Goal: Find specific page/section: Find specific page/section

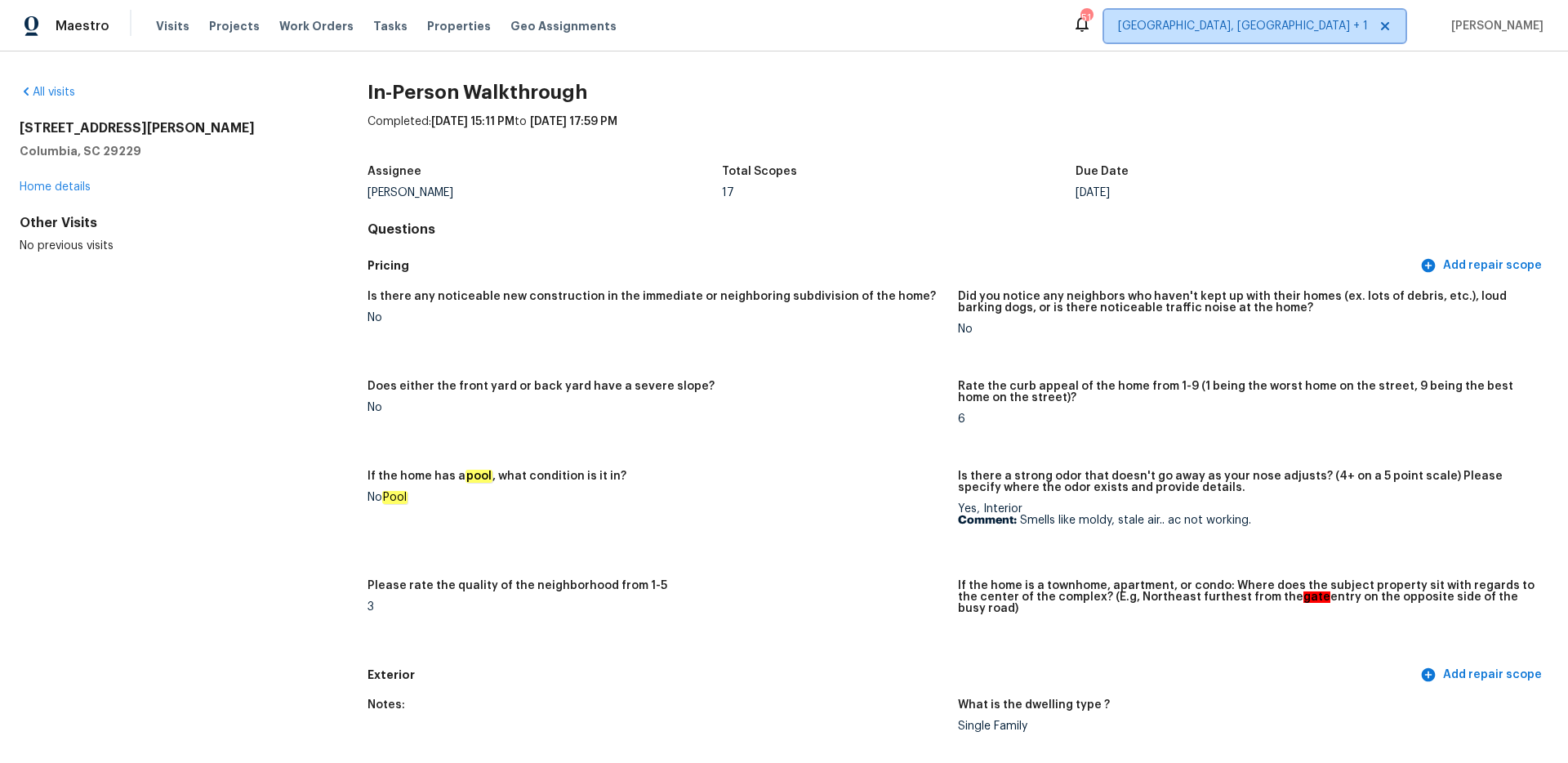
click at [1336, 29] on span "[GEOGRAPHIC_DATA], [GEOGRAPHIC_DATA] + 1" at bounding box center [1243, 26] width 250 height 17
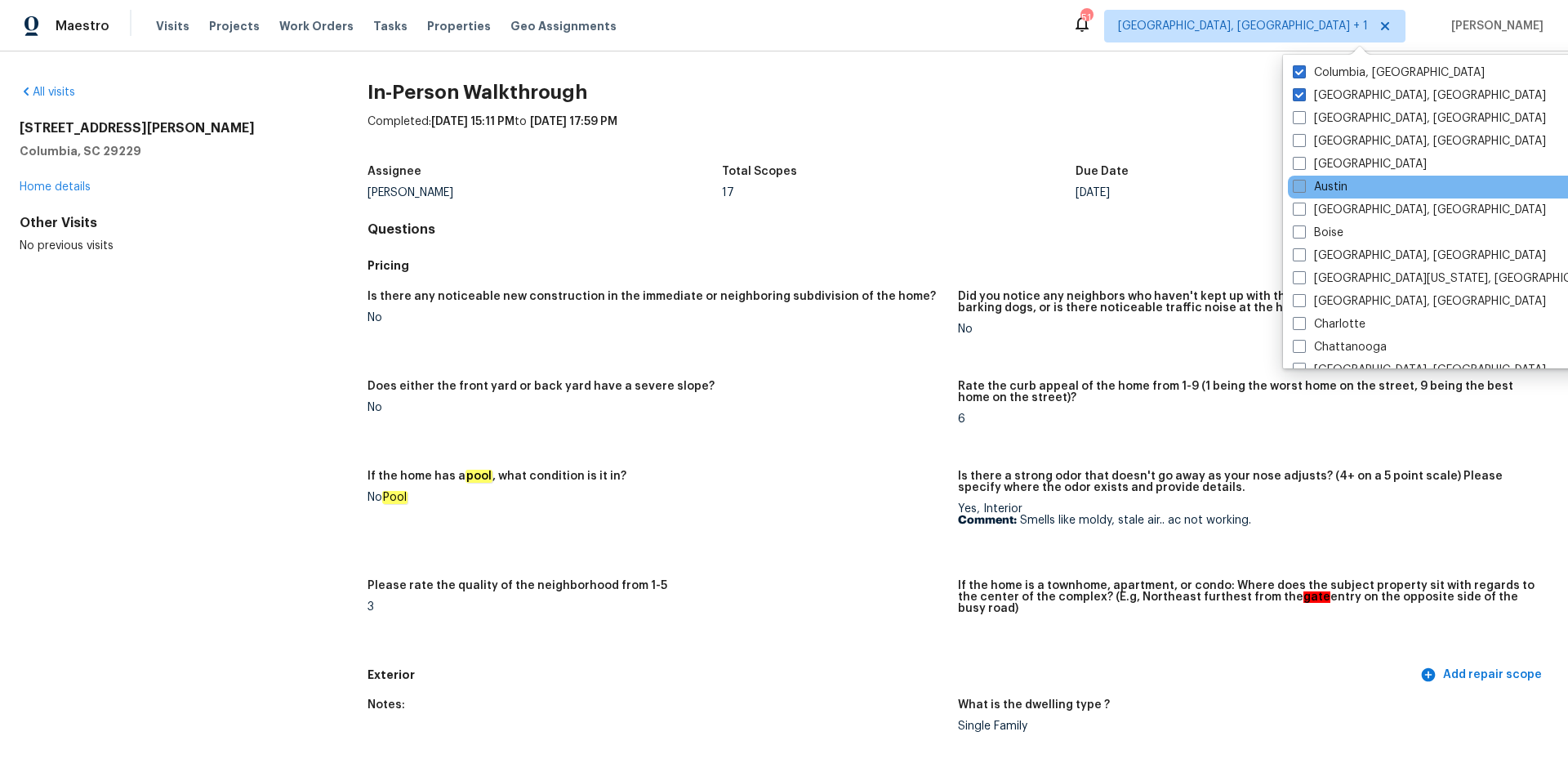
click at [1304, 182] on span at bounding box center [1299, 186] width 13 height 13
click at [1304, 182] on input "Austin" at bounding box center [1298, 184] width 11 height 11
checkbox input "true"
click at [38, 87] on link "All visits" at bounding box center [47, 93] width 55 height 12
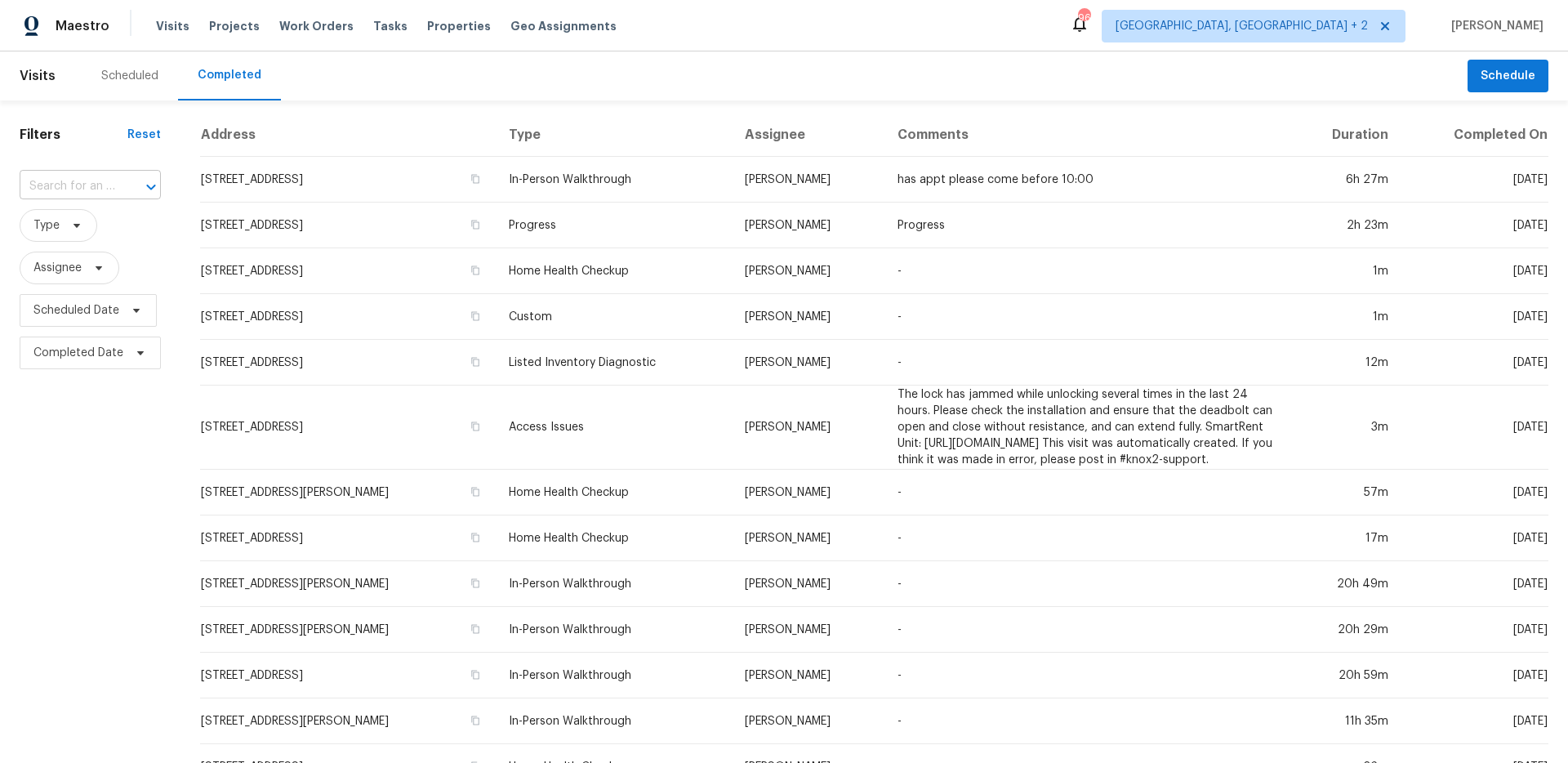
click at [114, 180] on div "​" at bounding box center [90, 187] width 141 height 26
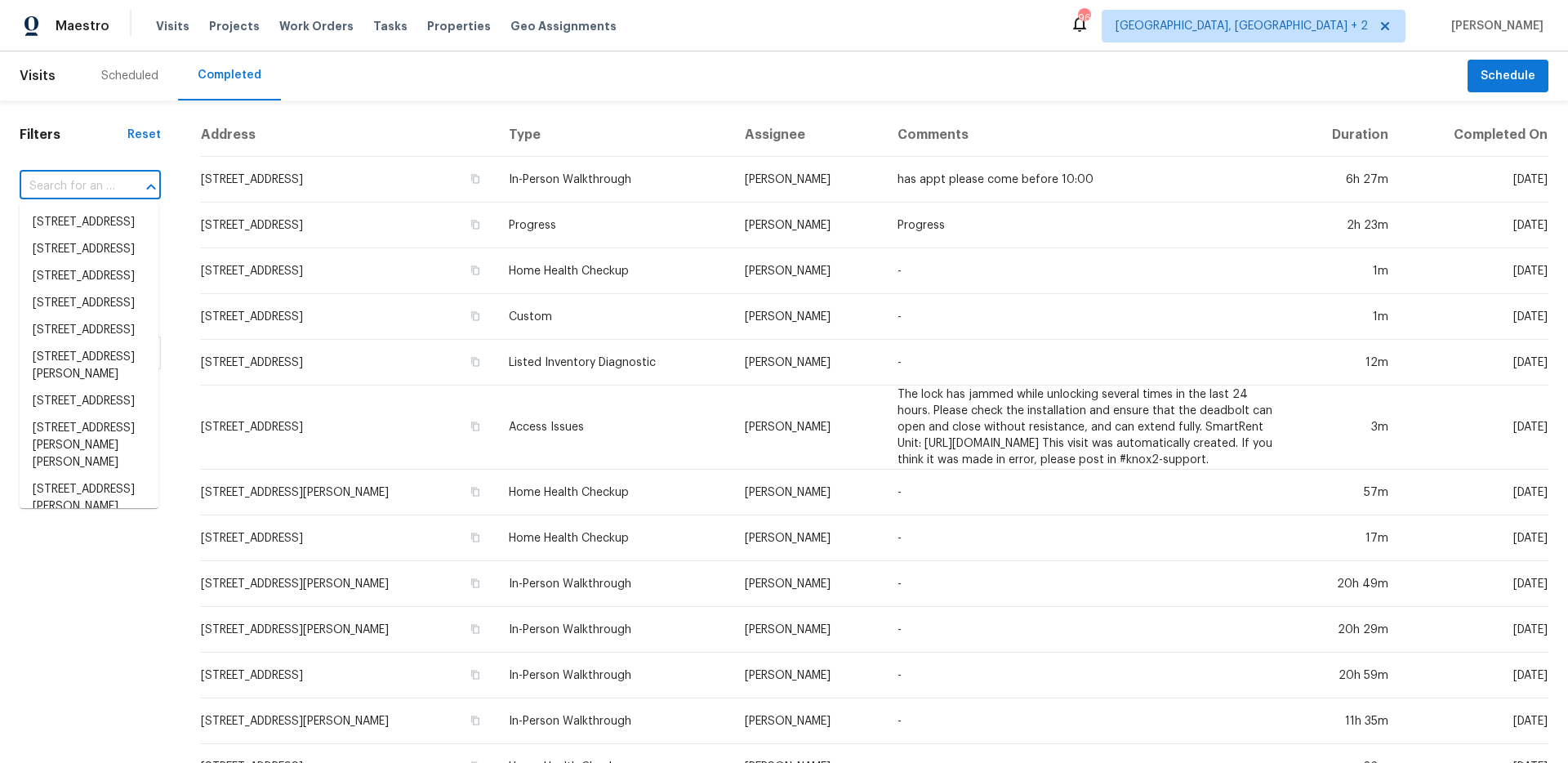
paste input "[STREET_ADDRESS]"
type input "[STREET_ADDRESS]"
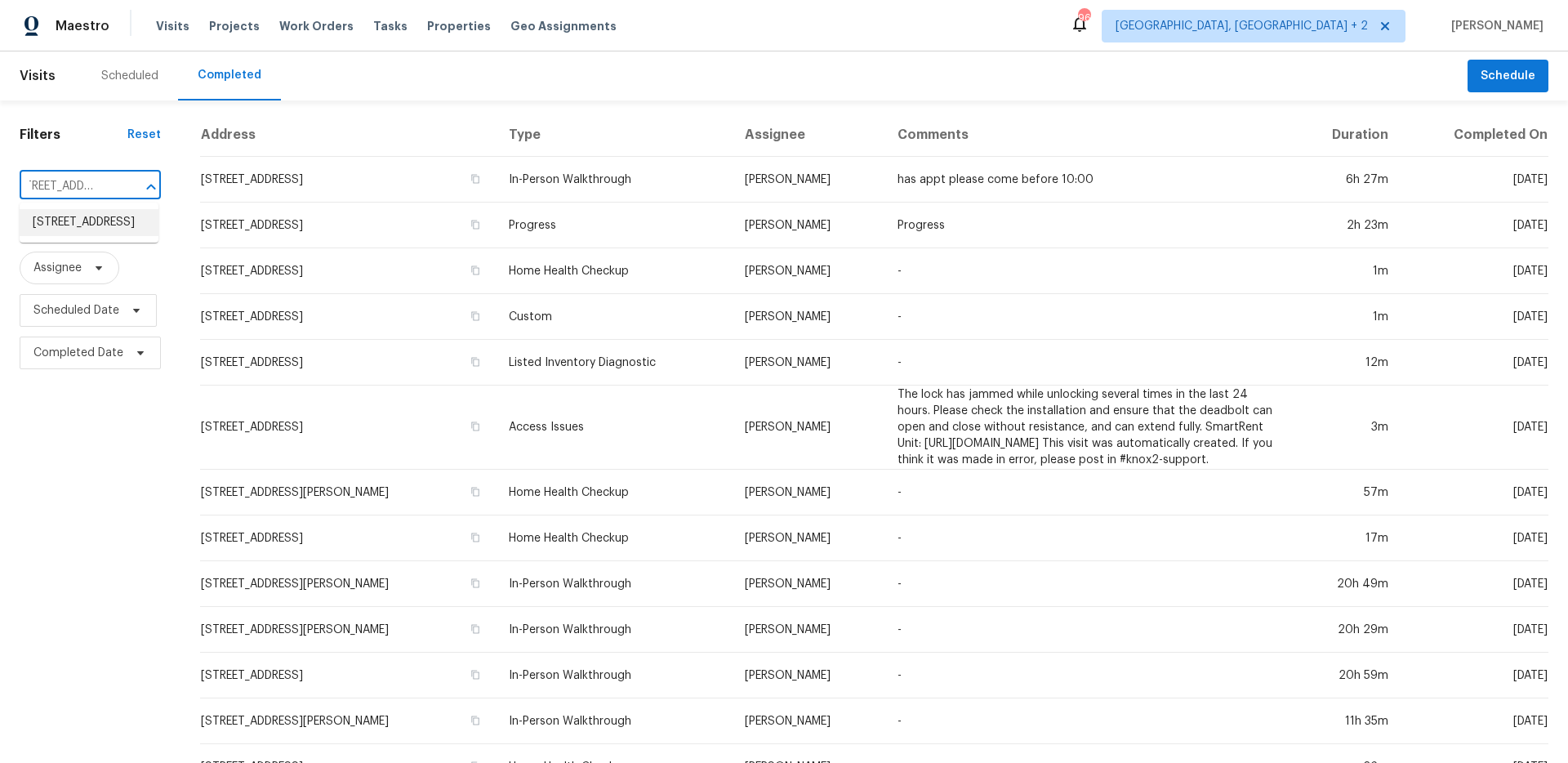
click at [92, 224] on li "[STREET_ADDRESS]" at bounding box center [89, 221] width 138 height 27
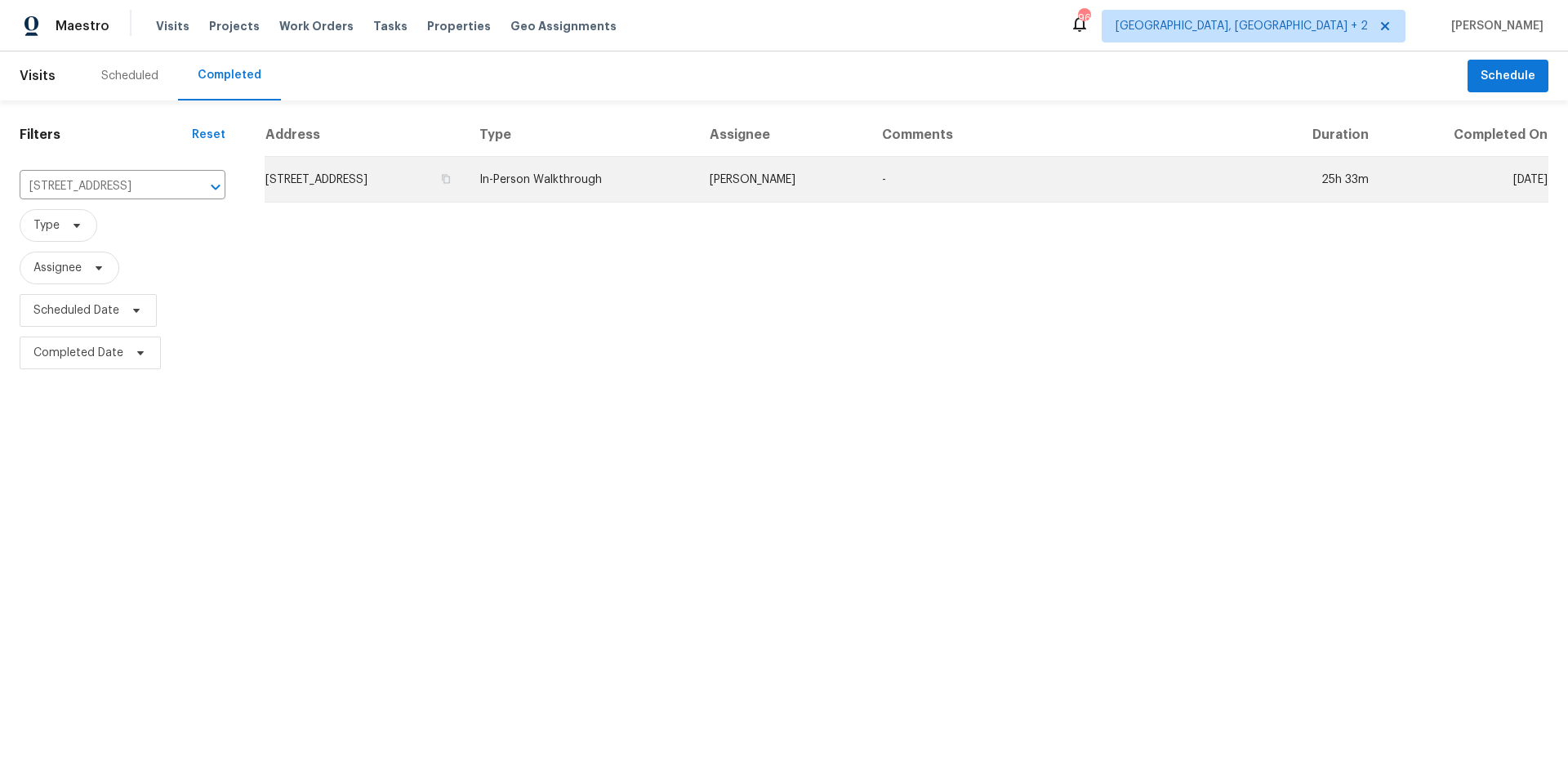
click at [467, 195] on td "[STREET_ADDRESS]" at bounding box center [366, 180] width 202 height 45
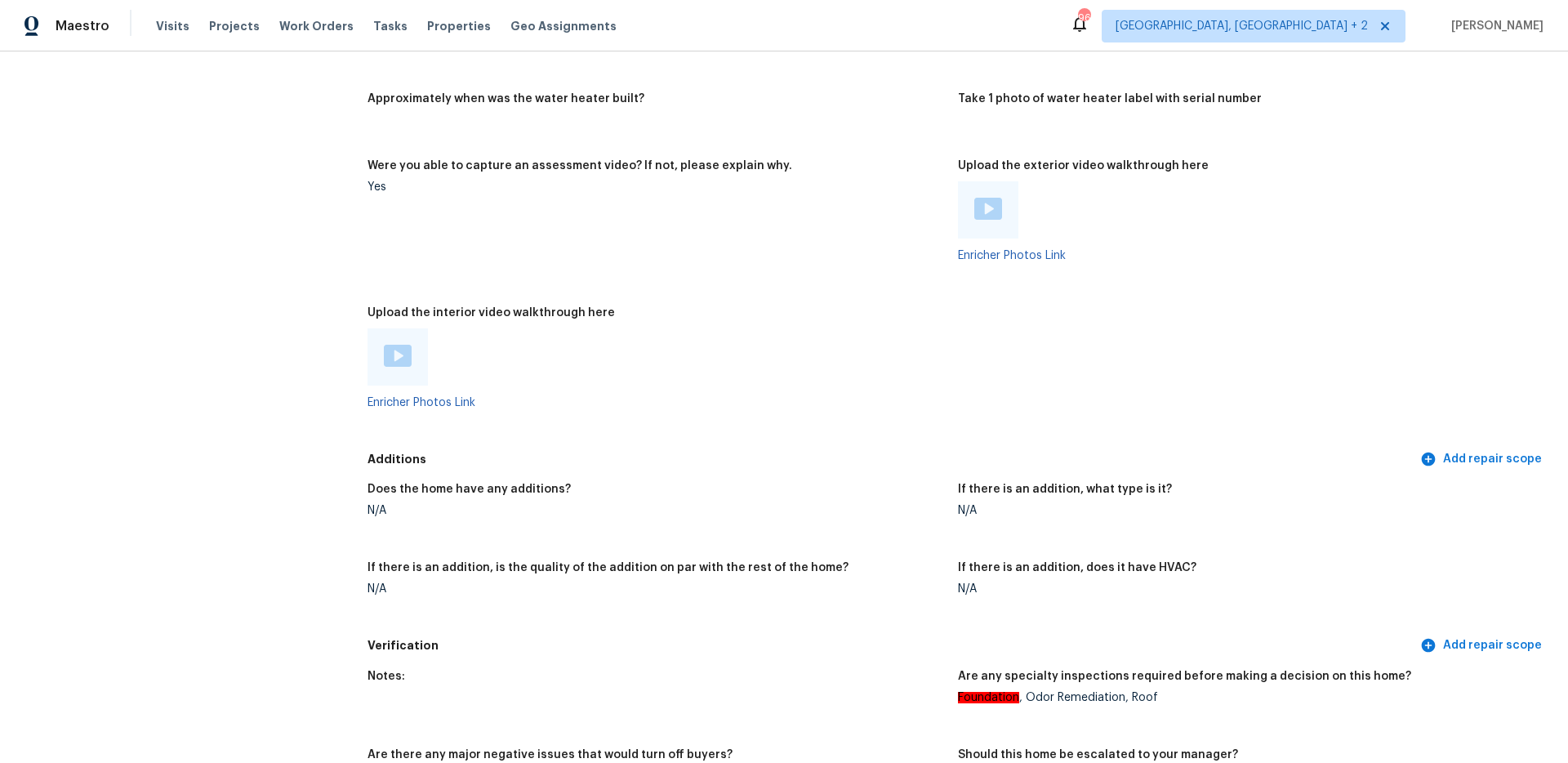
scroll to position [3411, 0]
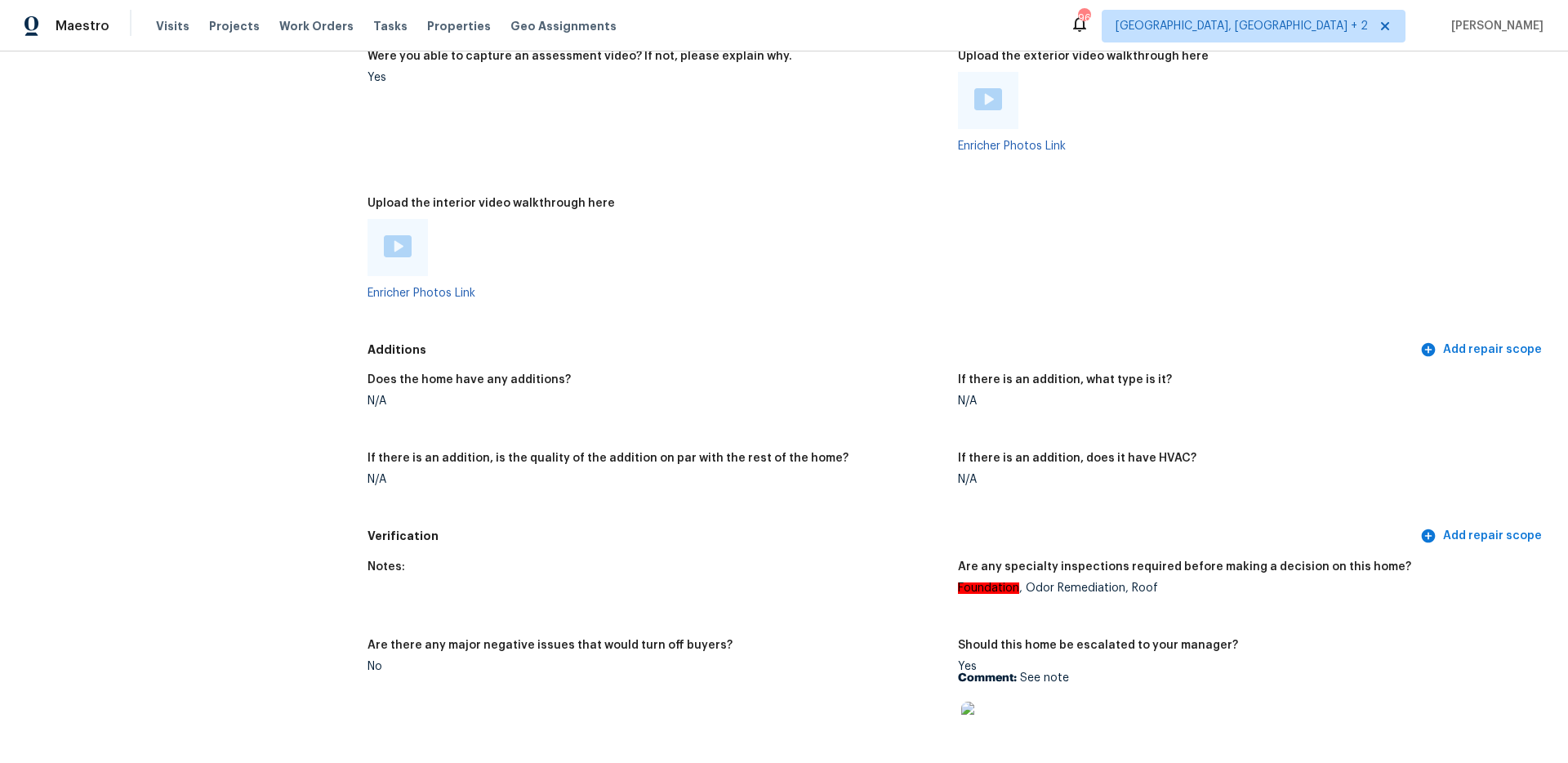
click at [389, 242] on img at bounding box center [397, 246] width 28 height 22
